Goal: Navigation & Orientation: Find specific page/section

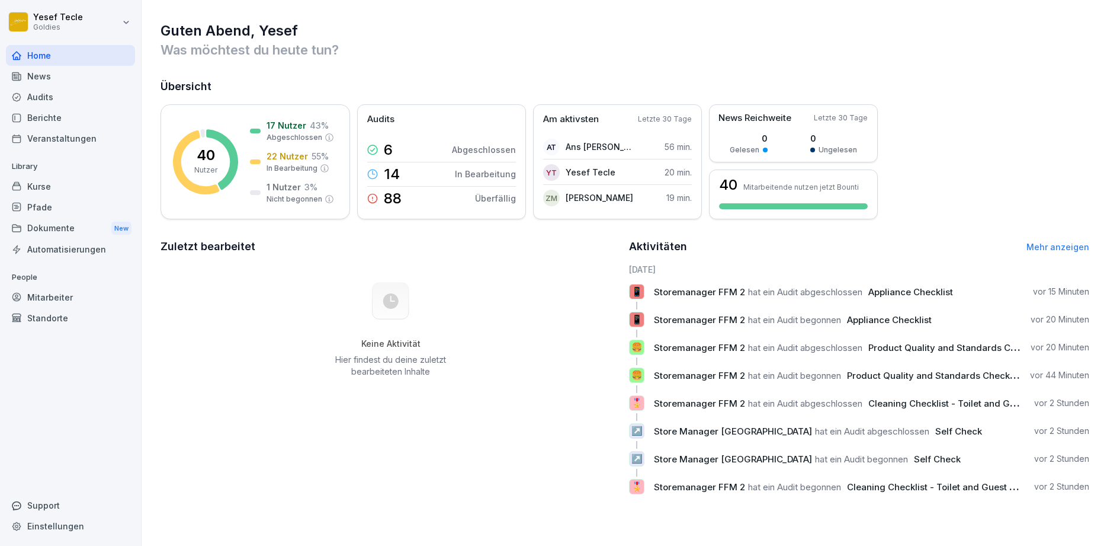
click at [37, 56] on div "Home" at bounding box center [70, 55] width 129 height 21
click at [50, 79] on div "News" at bounding box center [70, 76] width 129 height 21
click at [56, 79] on div "News" at bounding box center [70, 76] width 129 height 21
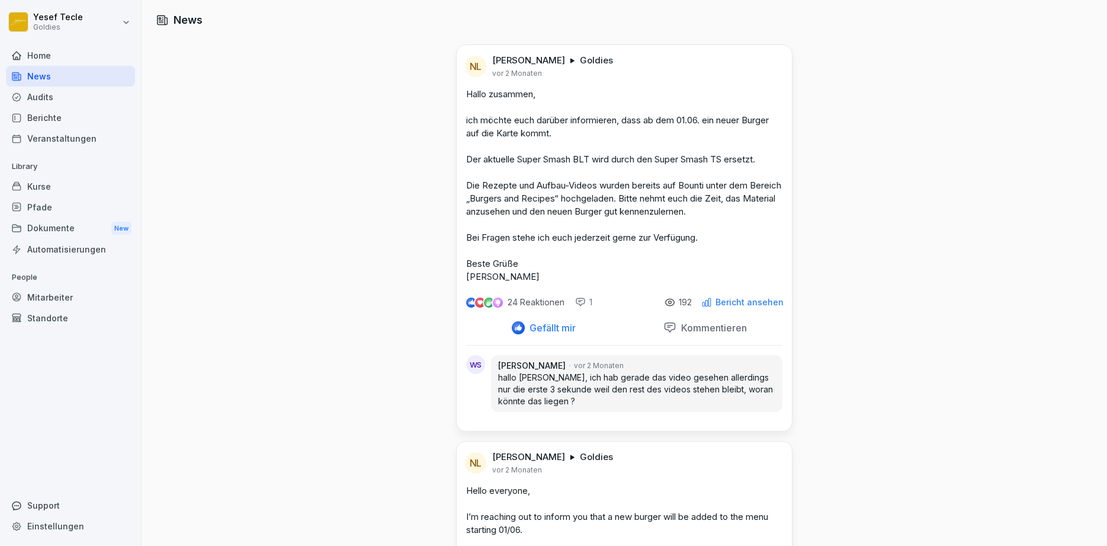
click at [52, 47] on div "Home" at bounding box center [70, 55] width 129 height 21
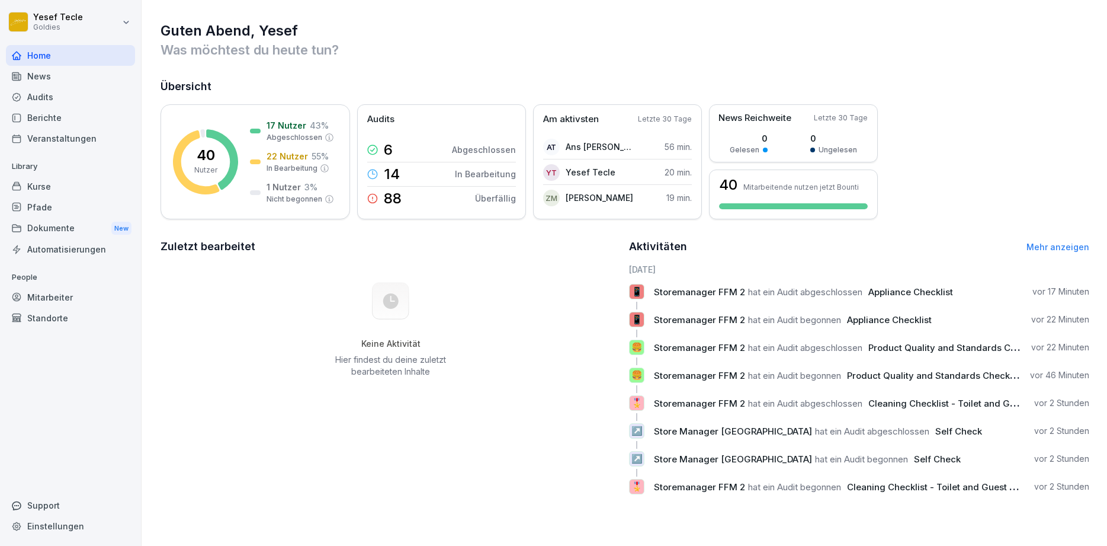
click at [714, 258] on div "Aktivitäten Mehr anzeigen [DATE] 📱 Storemanager FFM 2 hat ein Audit abgeschloss…" at bounding box center [859, 370] width 460 height 265
drag, startPoint x: 680, startPoint y: 268, endPoint x: 536, endPoint y: 283, distance: 144.1
click at [536, 283] on div "Zuletzt bearbeitet Keine Aktivität Hier findest du deine zuletzt bearbeiteten I…" at bounding box center [625, 370] width 929 height 265
click at [536, 283] on div "Keine Aktivität Hier findest du deine zuletzt bearbeiteten Inhalte" at bounding box center [391, 329] width 460 height 133
drag, startPoint x: 672, startPoint y: 255, endPoint x: 674, endPoint y: 275, distance: 20.8
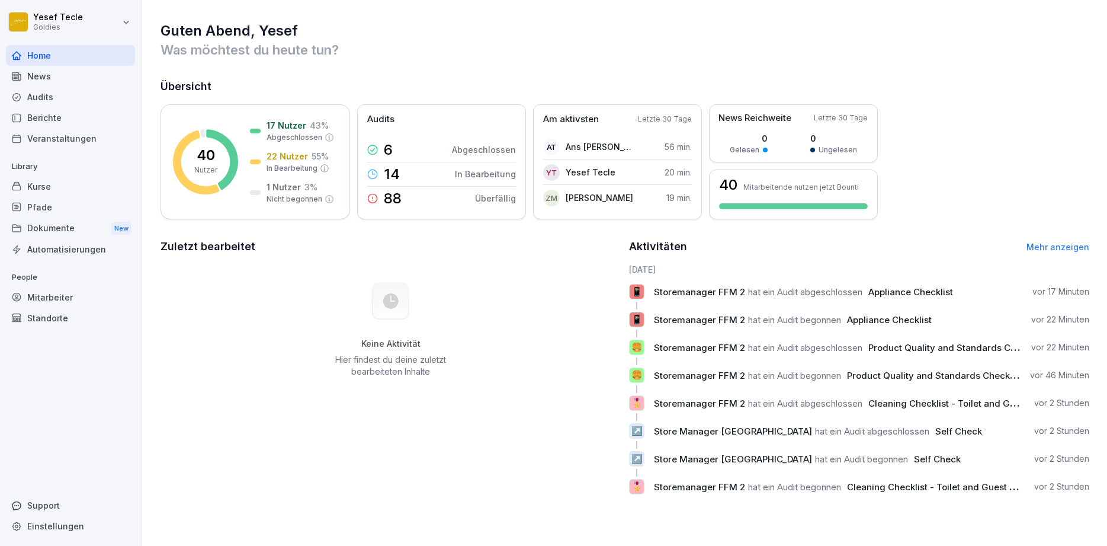
click at [674, 275] on div "Aktivitäten Mehr anzeigen [DATE] 📱 Storemanager FFM 2 hat ein Audit abgeschloss…" at bounding box center [859, 370] width 460 height 265
click at [937, 172] on div "40 Nutzer 17 Nutzer 43 % Abgeschlossen 22 Nutzer 55 % In Bearbeitung 1 Nutzer 3…" at bounding box center [625, 161] width 929 height 115
click at [47, 83] on div "News" at bounding box center [70, 76] width 129 height 21
